Goal: Navigation & Orientation: Find specific page/section

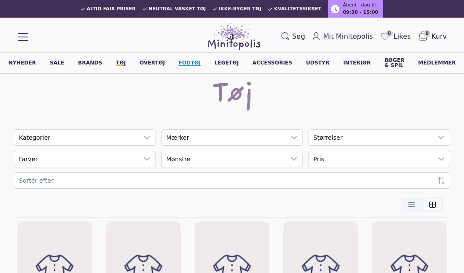
click at [186, 62] on link "Fodtøj" at bounding box center [190, 62] width 22 height 5
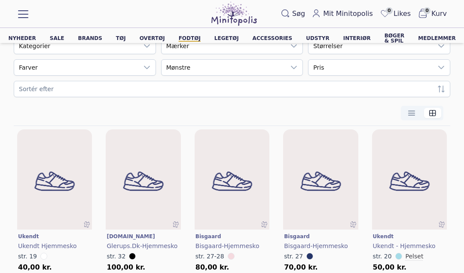
scroll to position [95, 0]
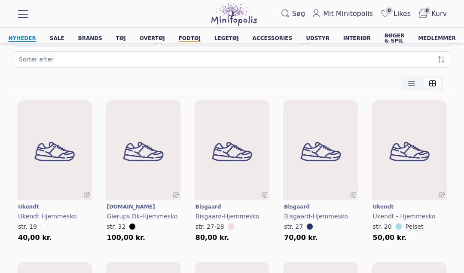
click at [31, 36] on link "Nyheder" at bounding box center [21, 38] width 27 height 5
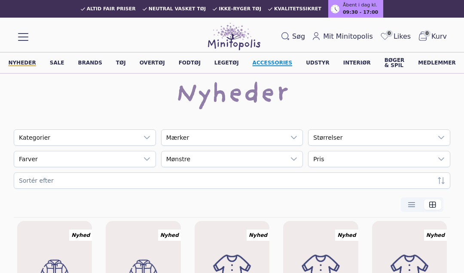
click at [279, 60] on link "Accessories" at bounding box center [272, 62] width 40 height 5
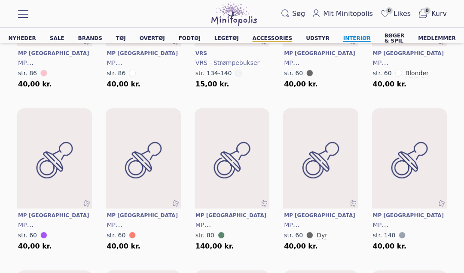
scroll to position [411, 0]
